Goal: Transaction & Acquisition: Purchase product/service

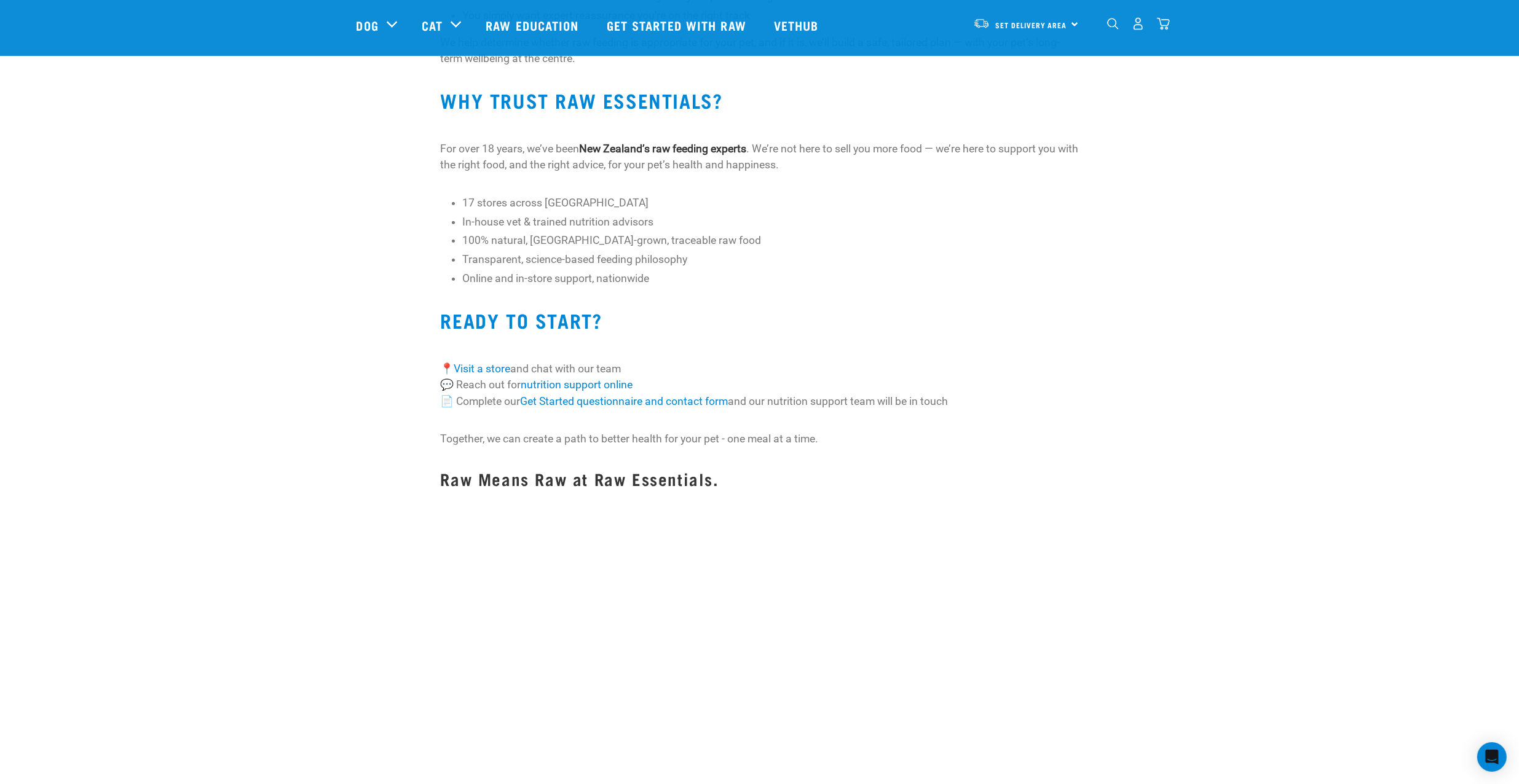
scroll to position [1045, 0]
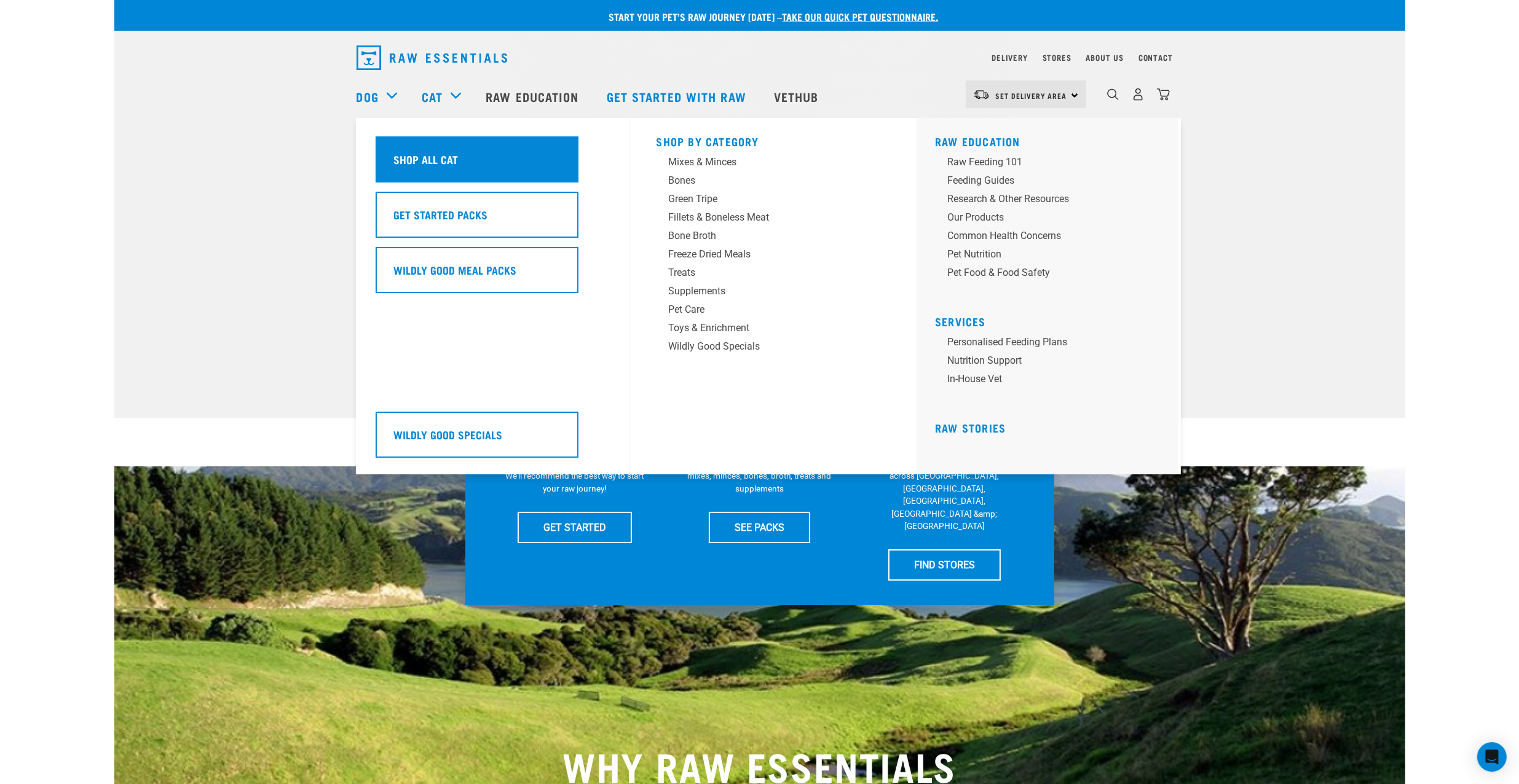
click at [468, 161] on div "Shop All Cat" at bounding box center [477, 159] width 203 height 46
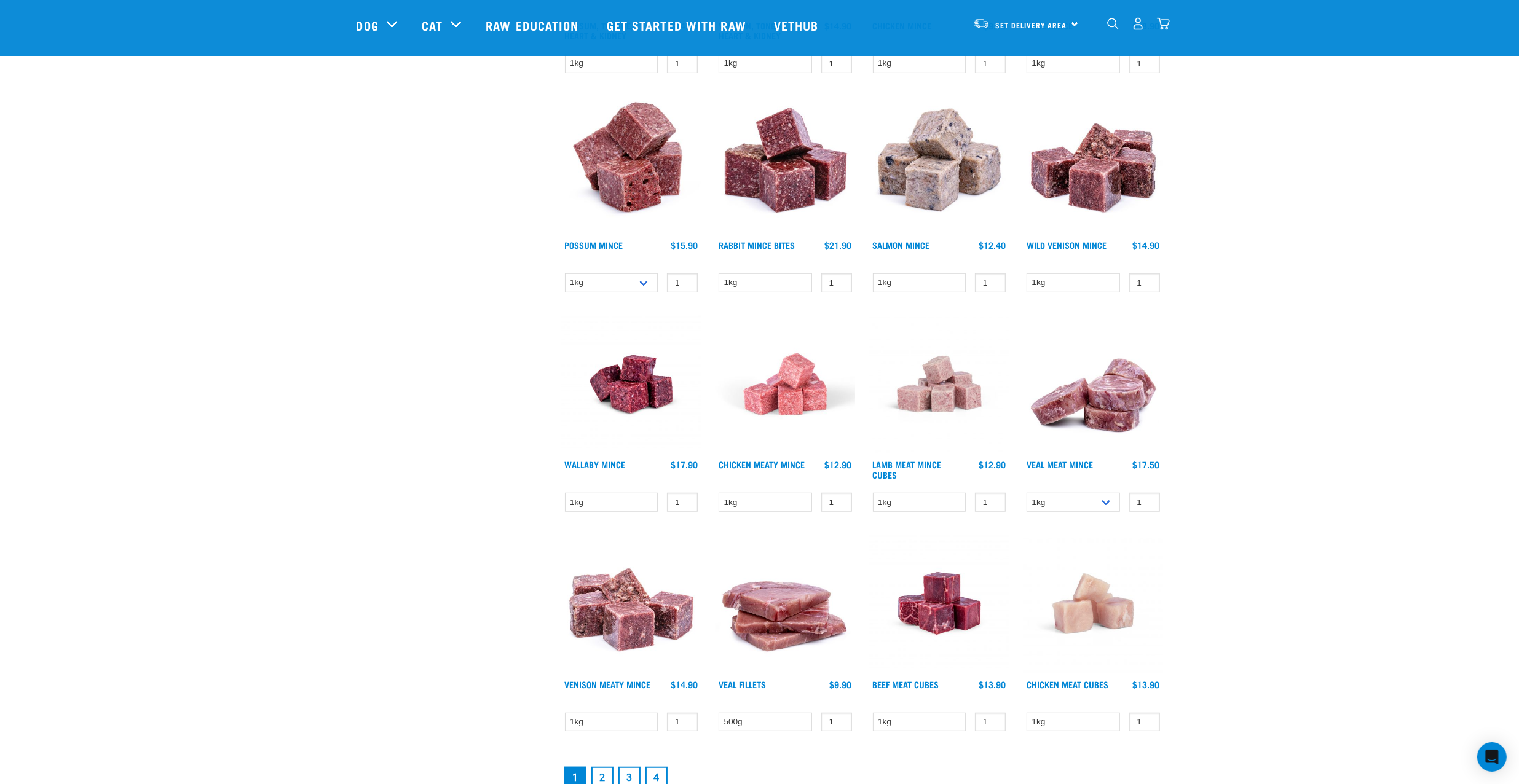
scroll to position [1414, 0]
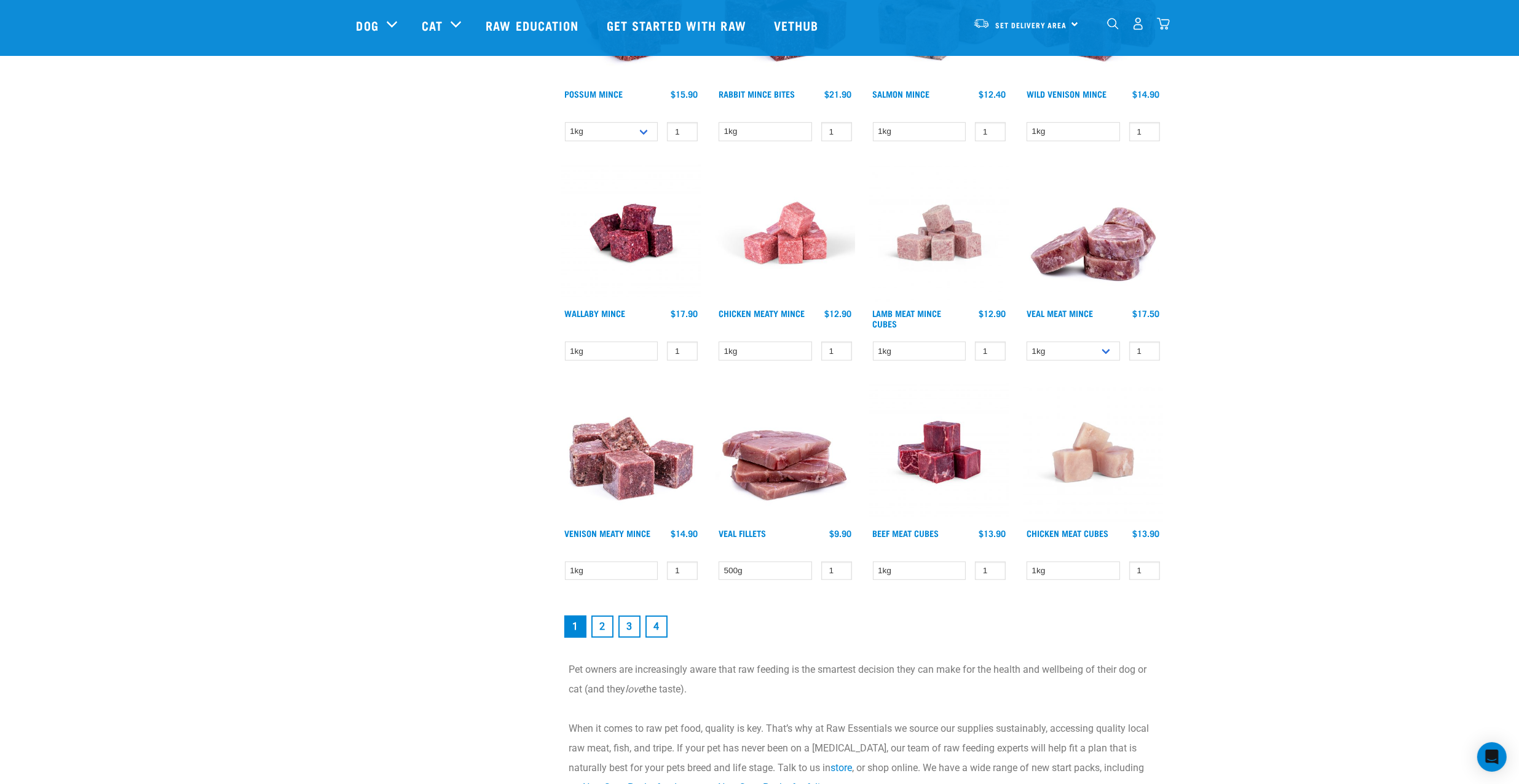
click at [600, 633] on link "2" at bounding box center [602, 627] width 23 height 23
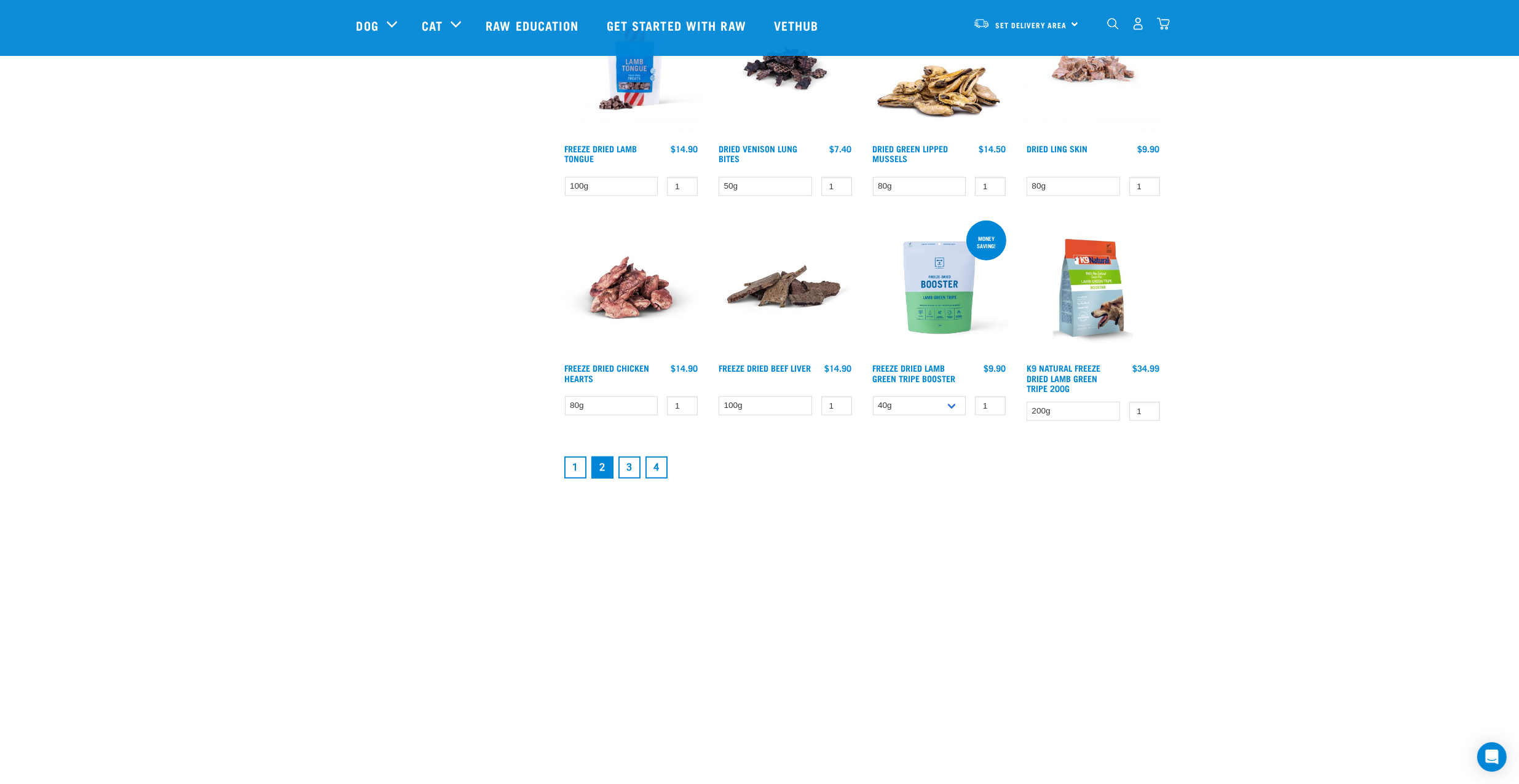
scroll to position [1537, 0]
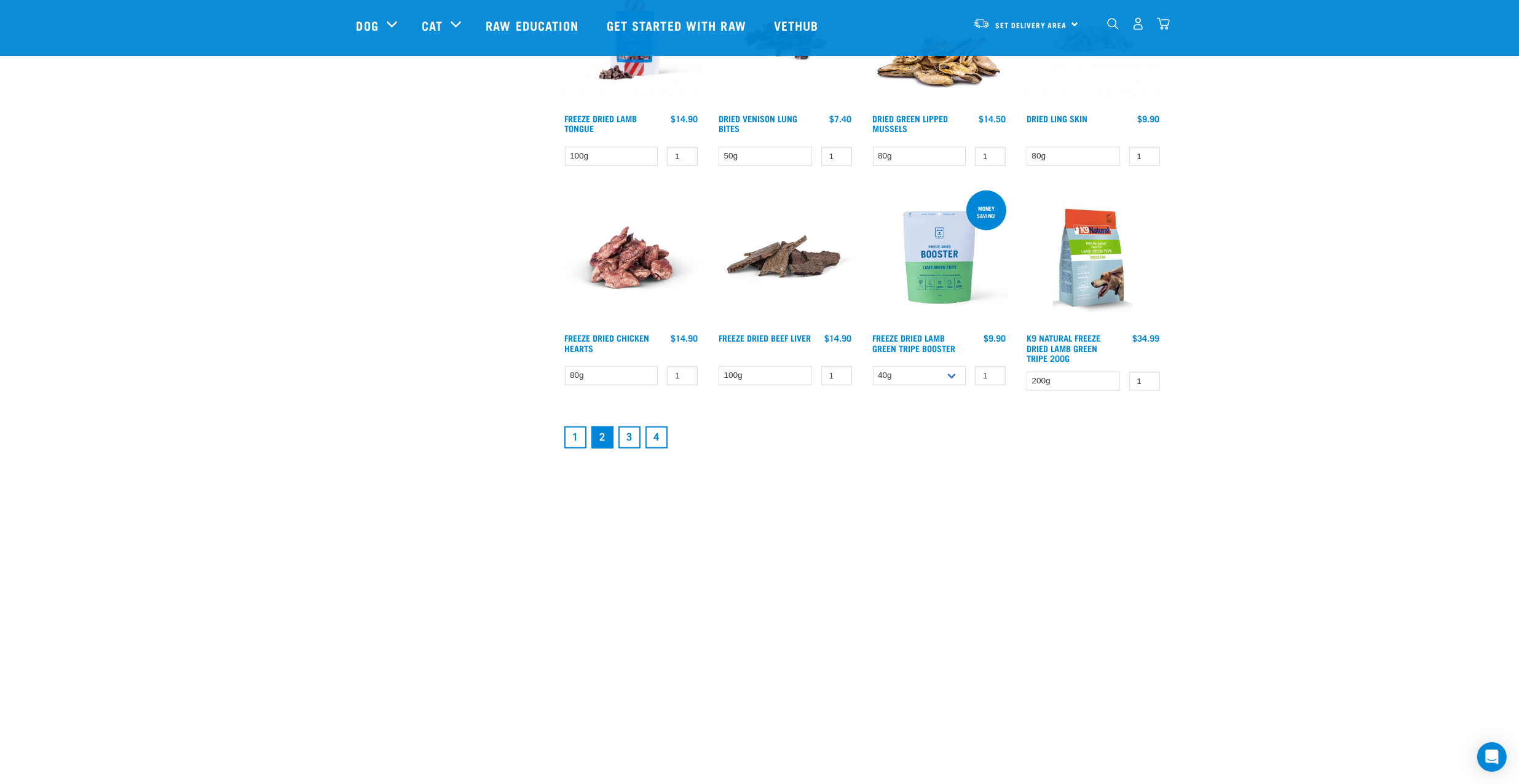
click at [626, 440] on link "3" at bounding box center [629, 438] width 23 height 23
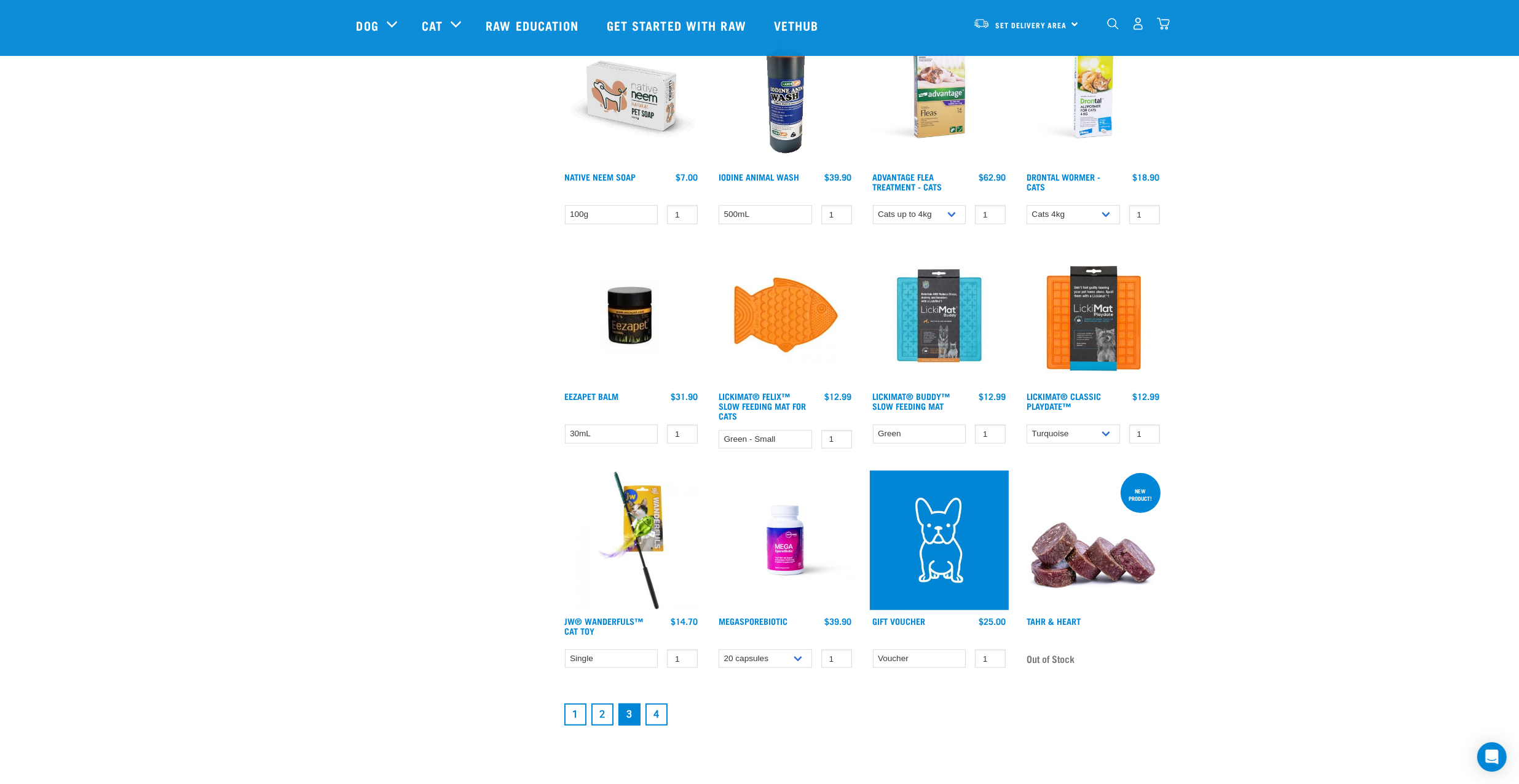
scroll to position [1291, 0]
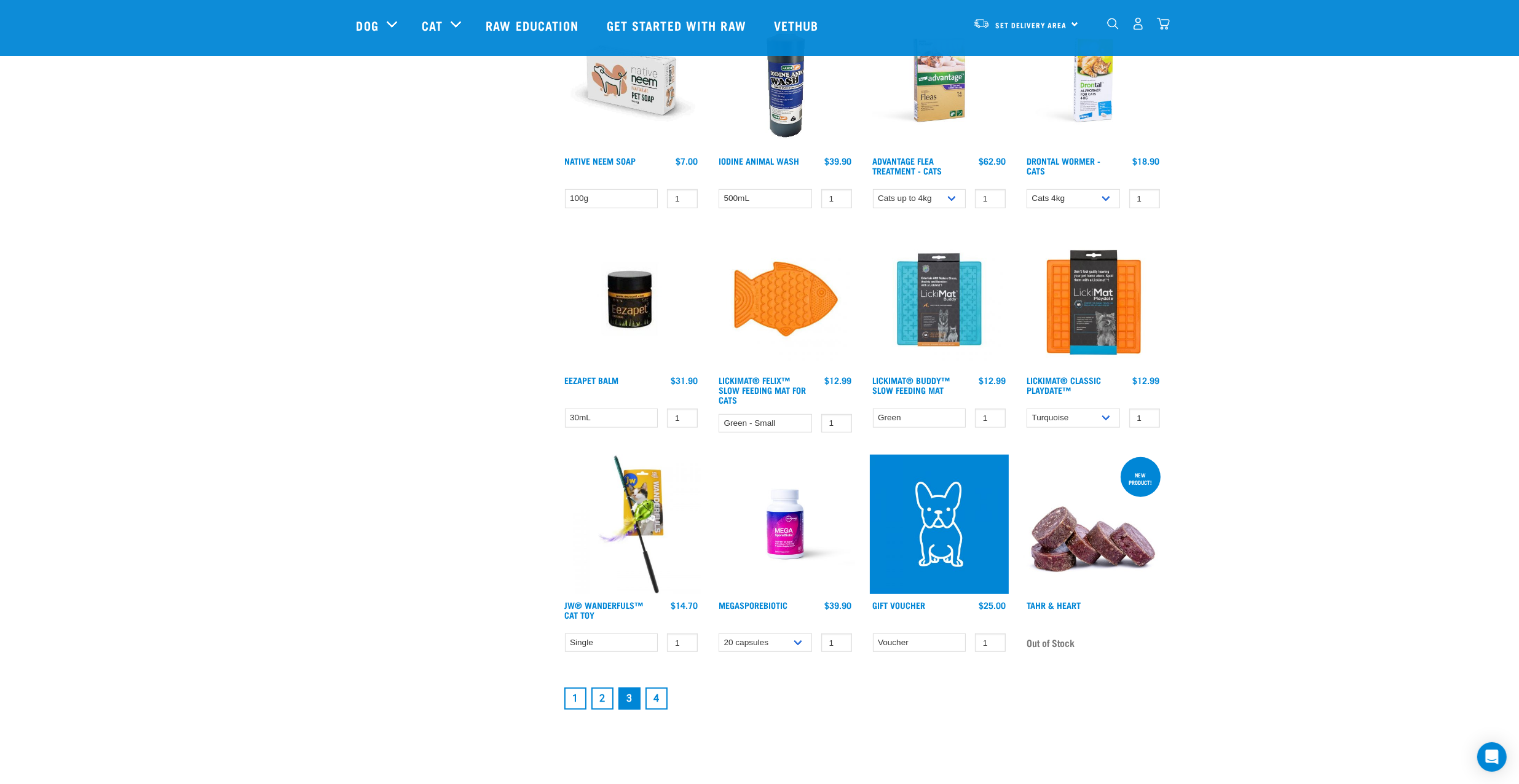
click at [655, 691] on link "4" at bounding box center [656, 699] width 23 height 23
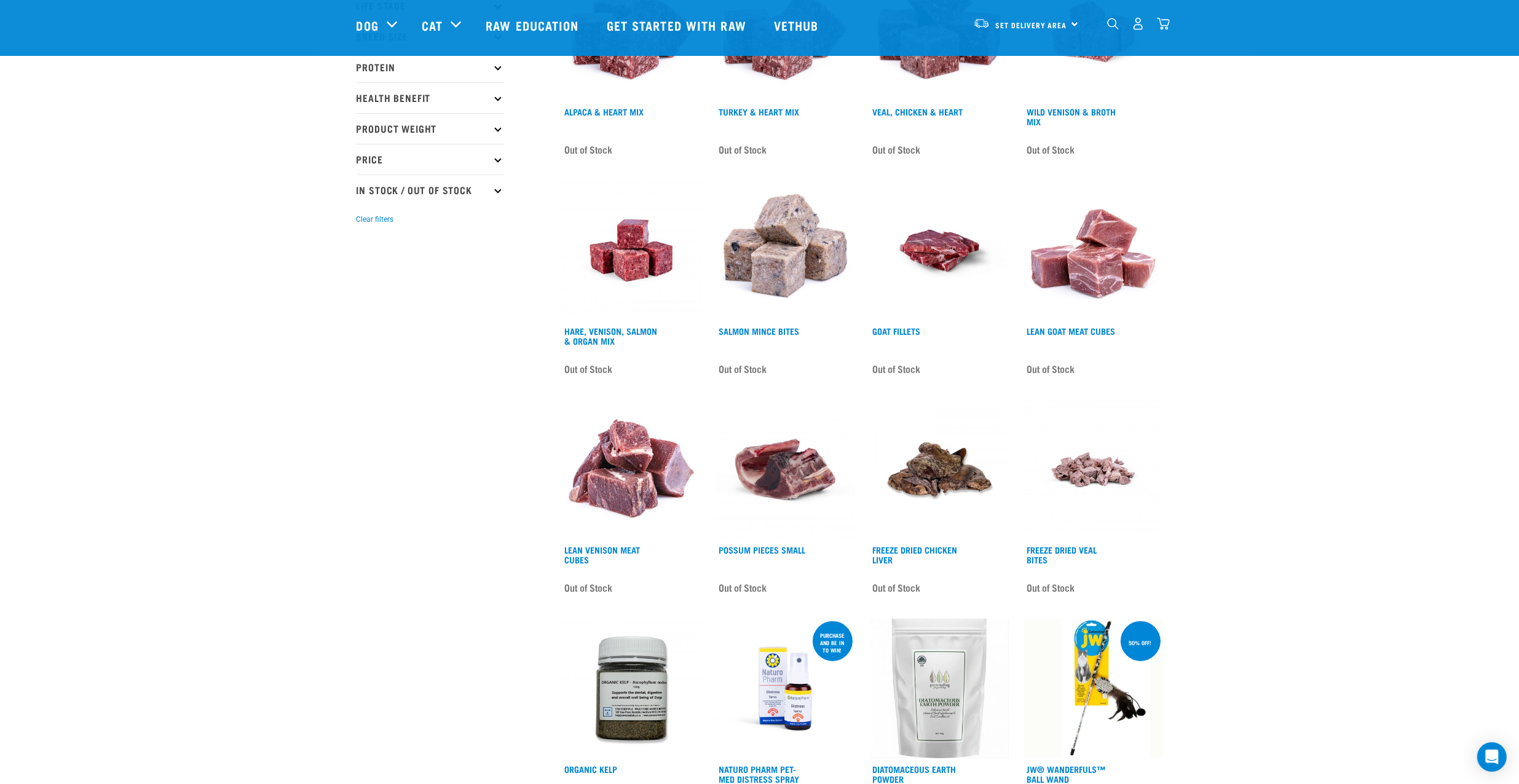
scroll to position [184, 0]
